Goal: Navigation & Orientation: Find specific page/section

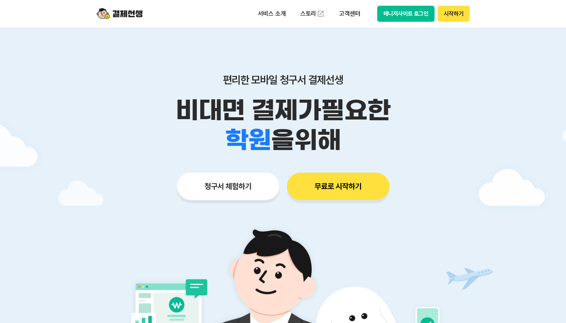
click at [423, 13] on button "매니저사이트 로그인" at bounding box center [406, 14] width 58 height 16
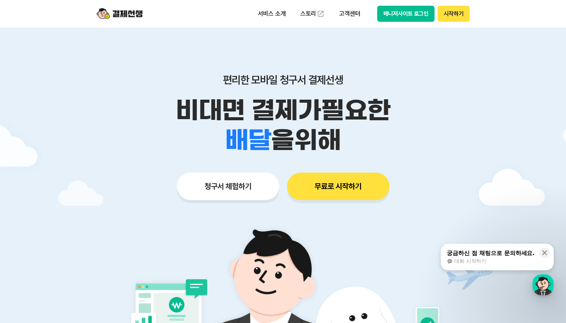
click at [244, 192] on button "청구서 체험하기" at bounding box center [228, 187] width 102 height 28
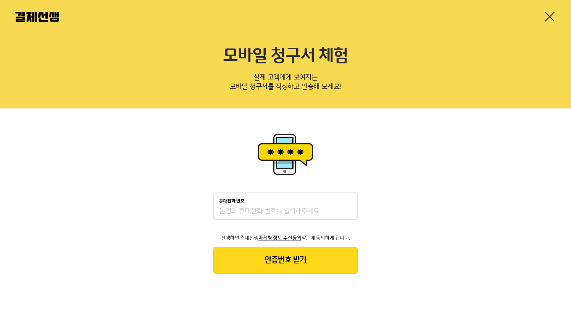
click at [552, 16] on link at bounding box center [550, 17] width 12 height 12
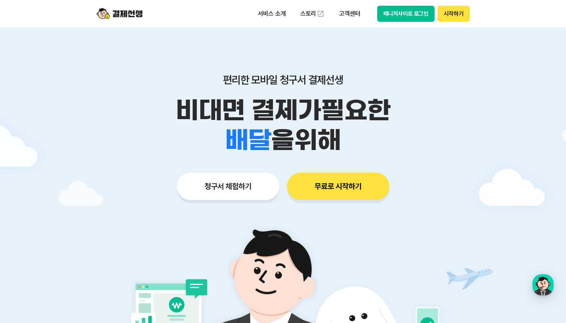
click at [410, 13] on button "매니저사이트 로그인" at bounding box center [406, 14] width 58 height 16
